Goal: Find specific page/section: Find specific page/section

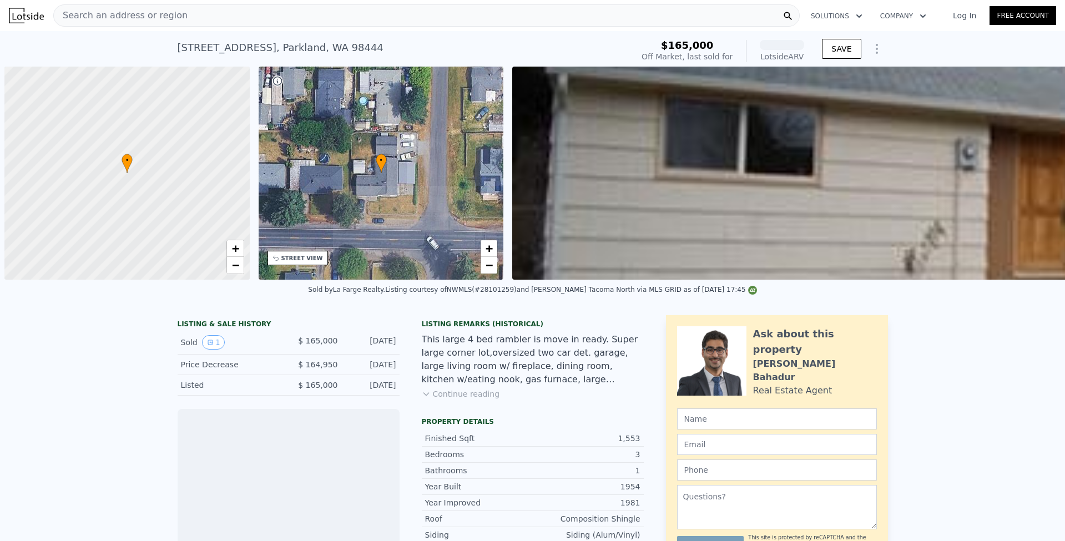
scroll to position [0, 4]
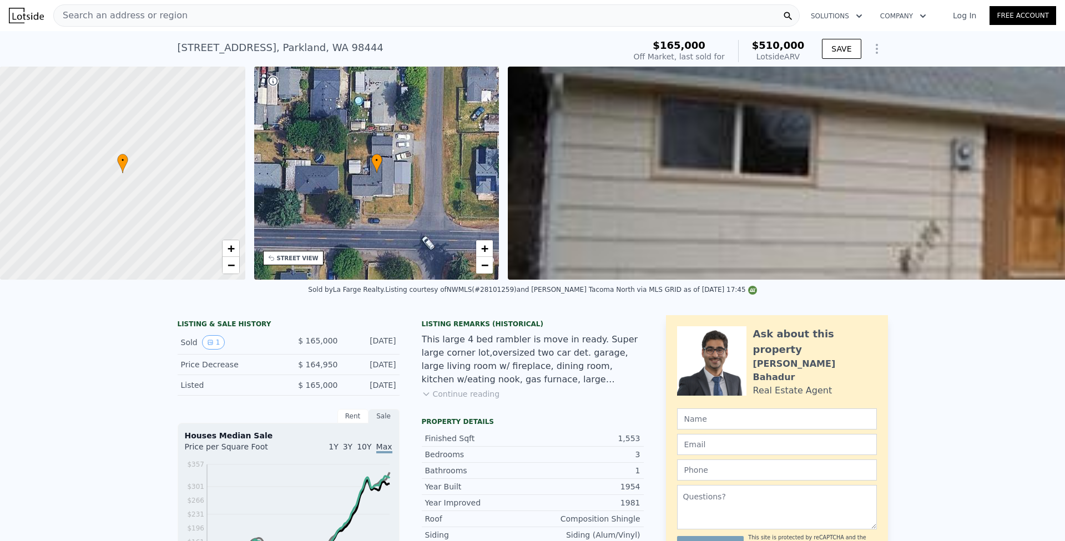
click at [149, 13] on span "Search an address or region" at bounding box center [121, 15] width 134 height 13
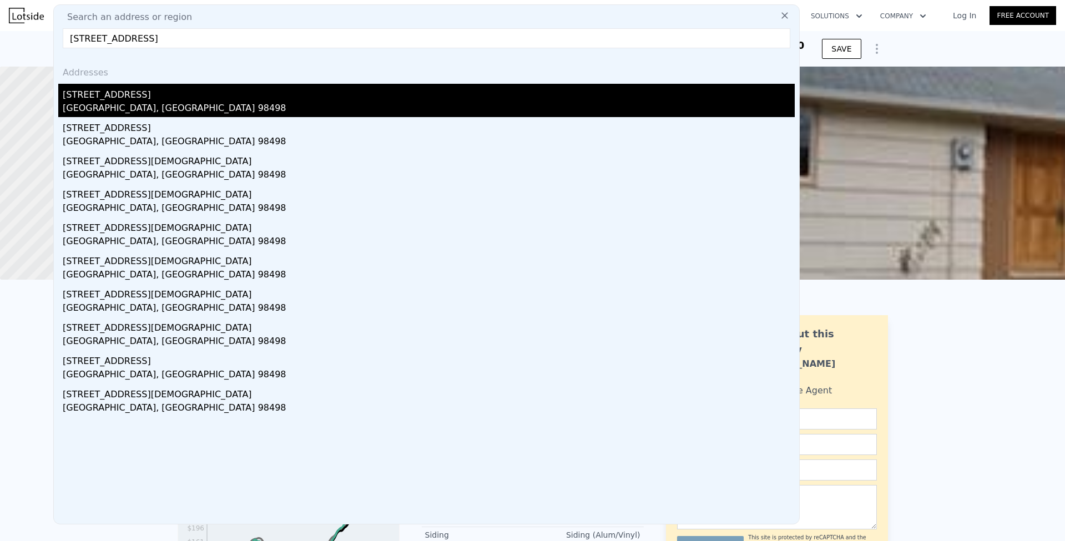
type input "[STREET_ADDRESS]"
click at [136, 100] on div "[STREET_ADDRESS]" at bounding box center [429, 93] width 732 height 18
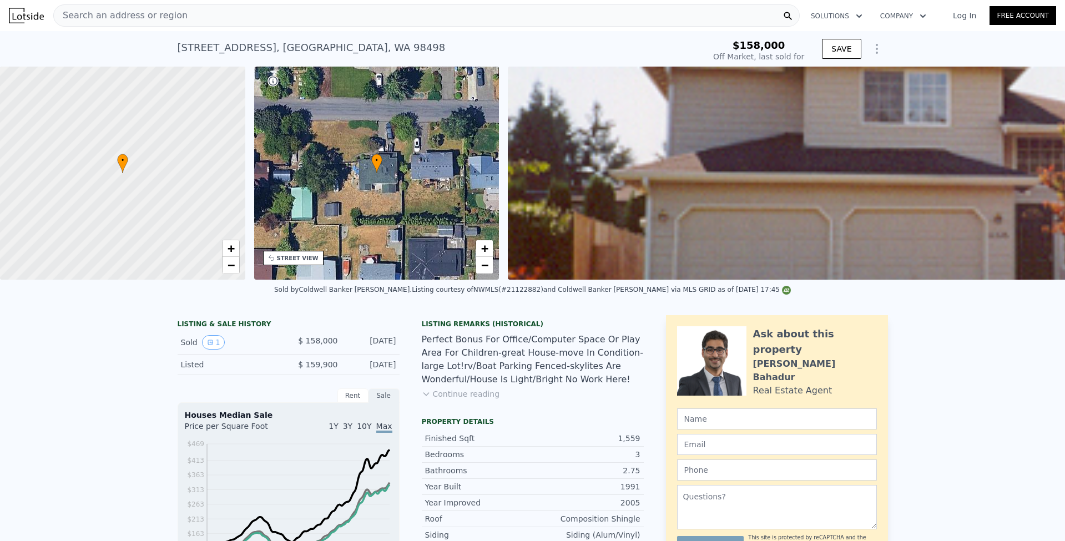
click at [214, 19] on div "Search an address or region" at bounding box center [426, 15] width 747 height 22
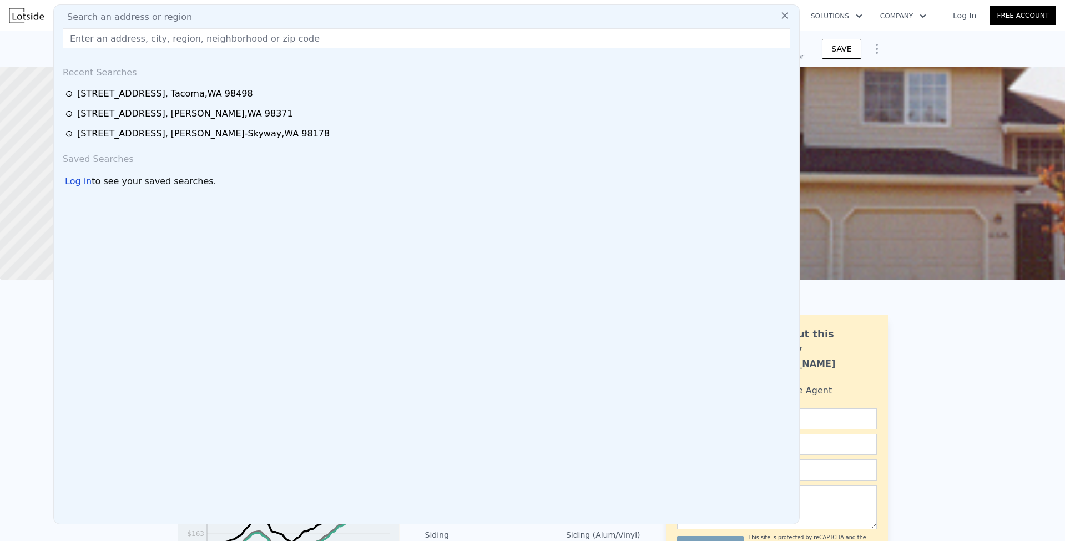
type input "[STREET_ADDRESS]"
type input "$ 601,000"
type input "$ 388,110"
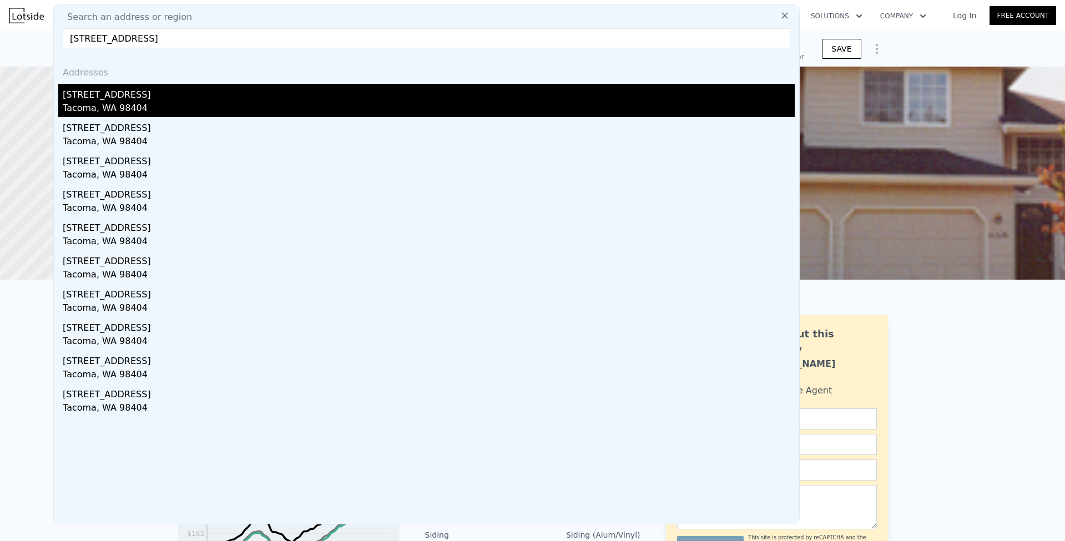
type input "[STREET_ADDRESS]"
click at [103, 107] on div "Tacoma, WA 98404" at bounding box center [429, 110] width 732 height 16
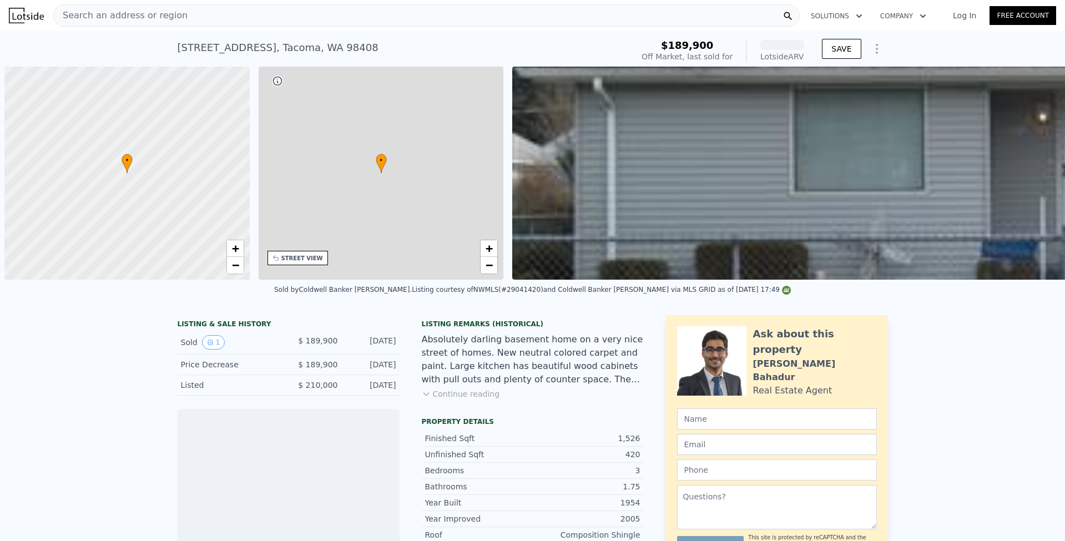
scroll to position [0, 4]
